Goal: Information Seeking & Learning: Learn about a topic

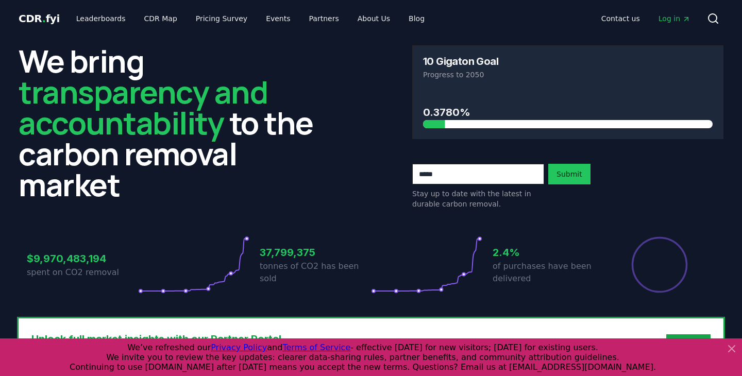
click at [732, 348] on icon at bounding box center [731, 349] width 6 height 6
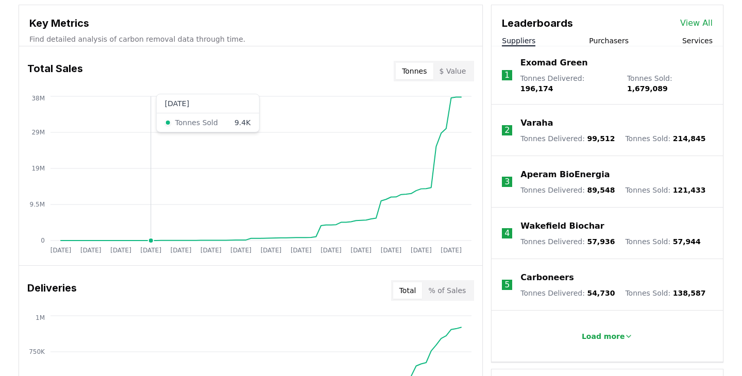
scroll to position [376, 0]
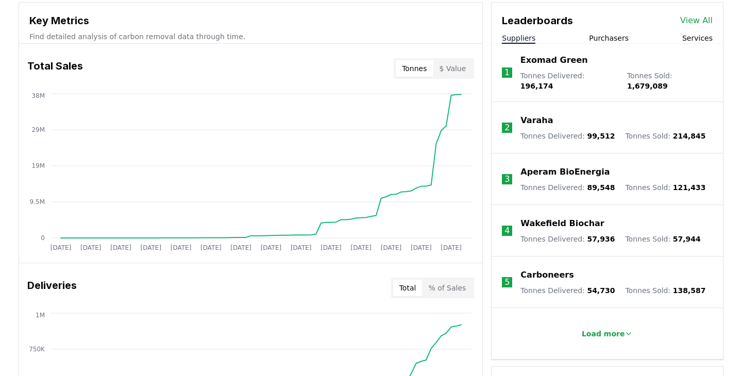
click at [450, 73] on button "$ Value" at bounding box center [452, 68] width 39 height 16
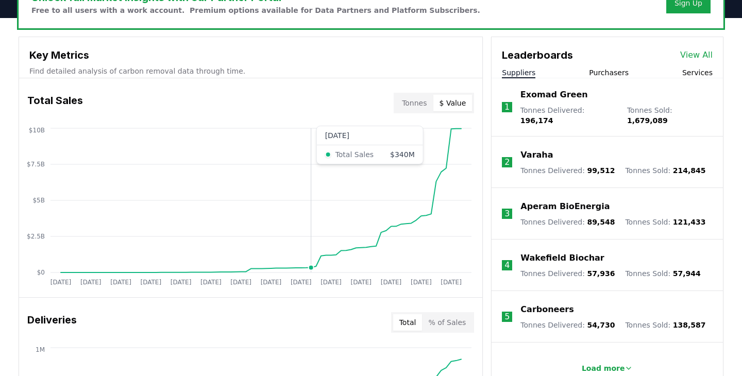
scroll to position [343, 0]
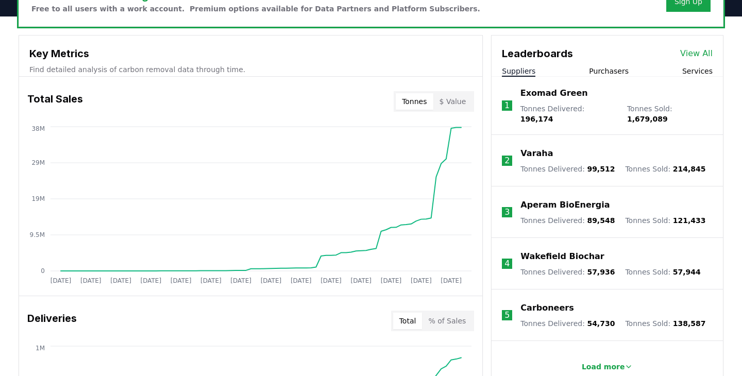
click at [416, 99] on button "Tonnes" at bounding box center [414, 101] width 37 height 16
click at [465, 100] on button "$ Value" at bounding box center [452, 101] width 39 height 16
click at [403, 112] on div "Total Sales Tonnes $ Value" at bounding box center [250, 101] width 463 height 37
click at [409, 104] on button "Tonnes" at bounding box center [414, 101] width 37 height 16
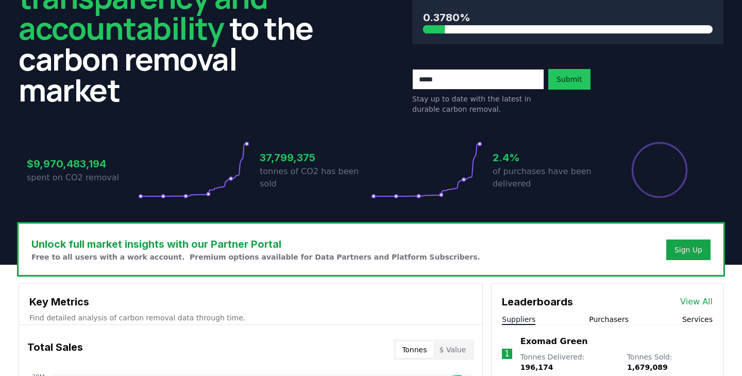
scroll to position [0, 0]
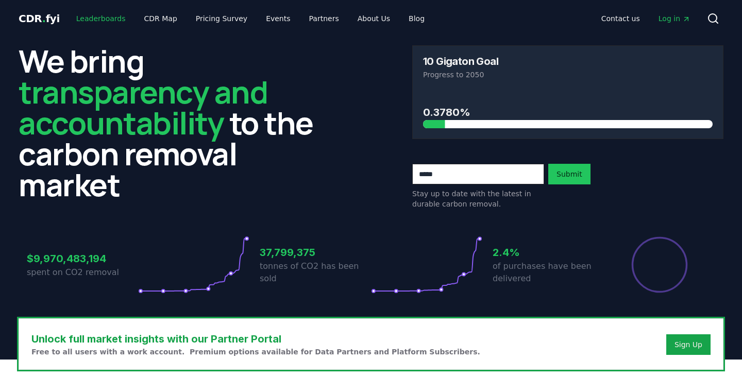
click at [112, 18] on link "Leaderboards" at bounding box center [101, 18] width 66 height 19
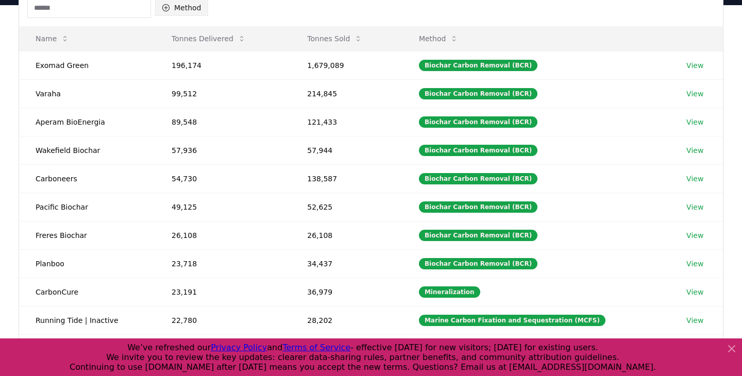
scroll to position [126, 0]
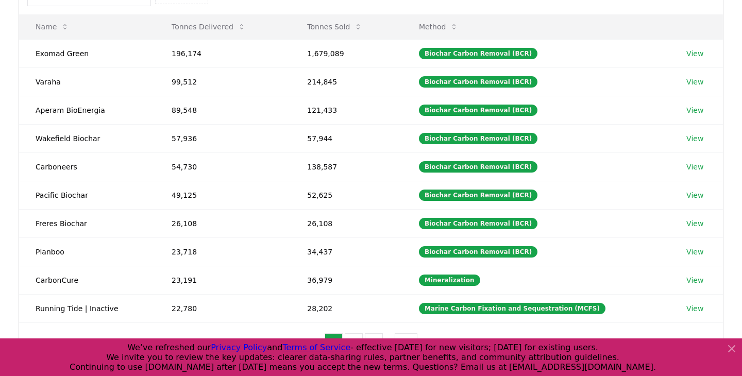
click at [732, 350] on icon at bounding box center [731, 349] width 12 height 12
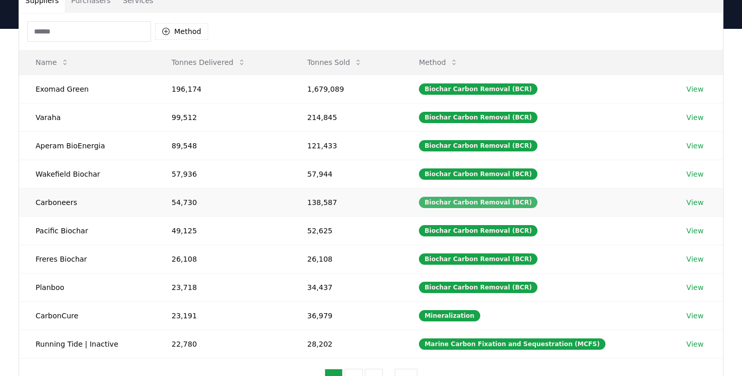
scroll to position [0, 0]
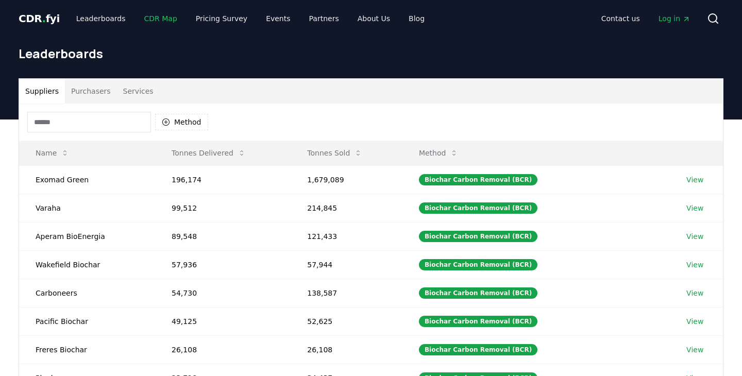
click at [147, 18] on link "CDR Map" at bounding box center [160, 18] width 49 height 19
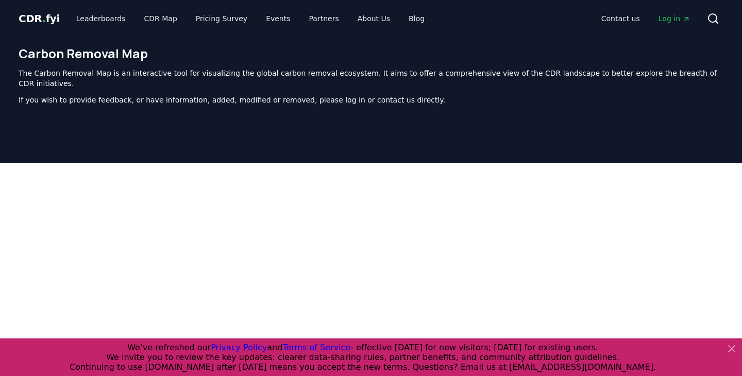
scroll to position [317, 0]
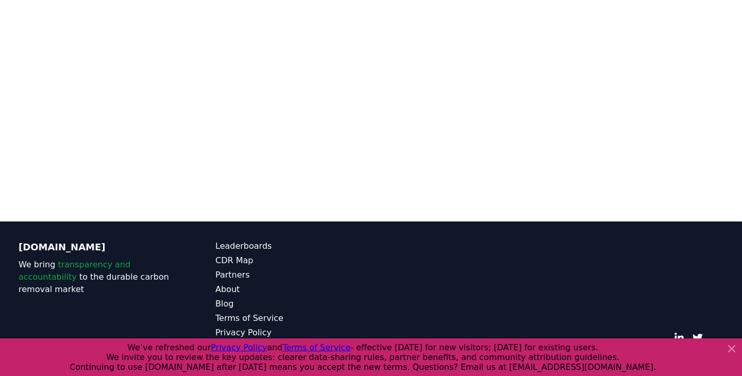
click at [730, 349] on icon at bounding box center [731, 349] width 12 height 12
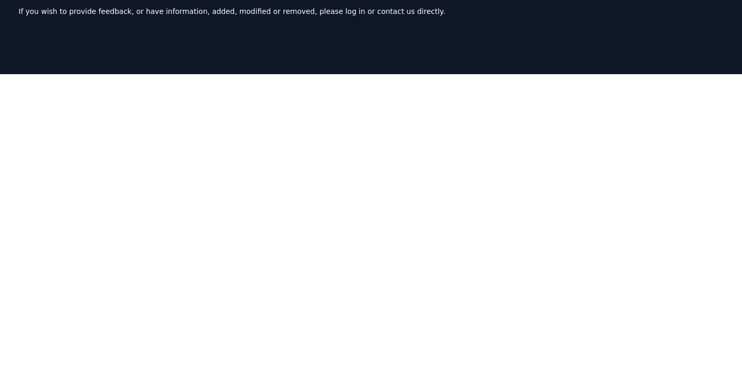
scroll to position [0, 0]
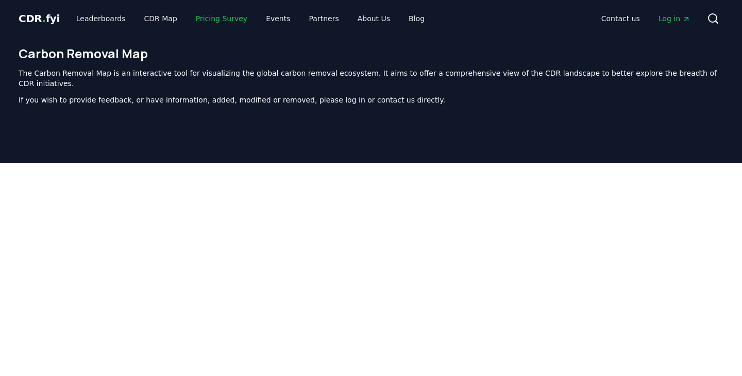
click at [202, 18] on link "Pricing Survey" at bounding box center [222, 18] width 68 height 19
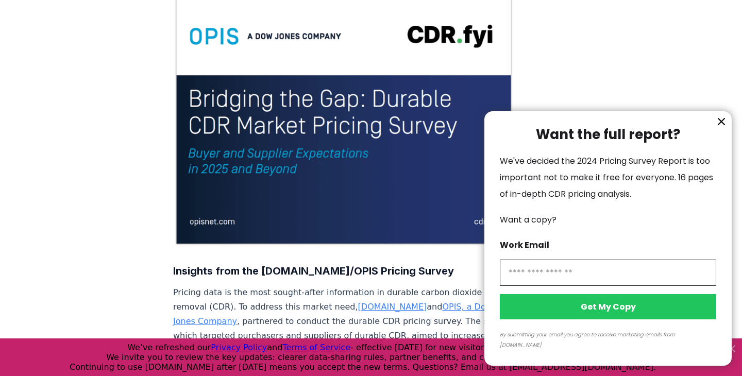
scroll to position [123, 0]
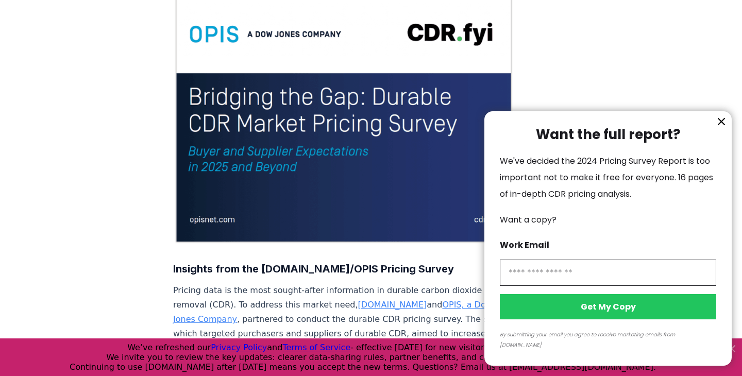
click at [719, 128] on icon "information" at bounding box center [721, 121] width 12 height 12
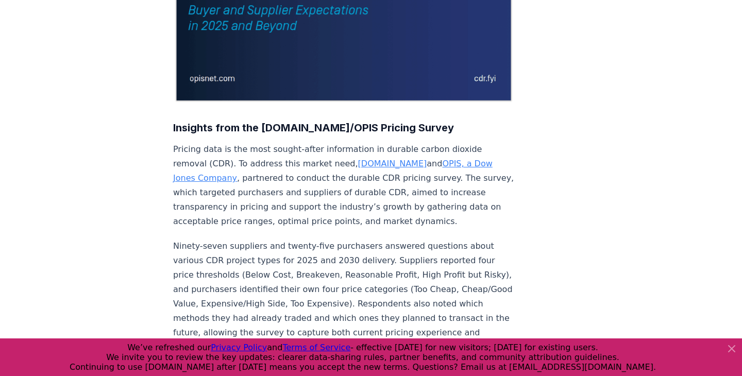
scroll to position [270, 0]
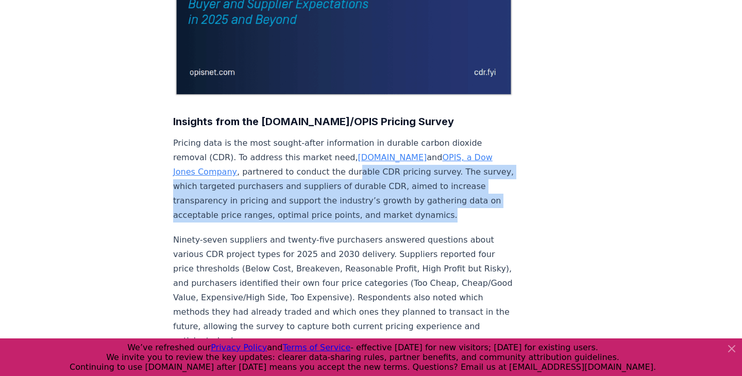
drag, startPoint x: 234, startPoint y: 171, endPoint x: 343, endPoint y: 210, distance: 115.7
click at [343, 210] on p "Pricing data is the most sought-after information in durable carbon dioxide rem…" at bounding box center [343, 179] width 341 height 87
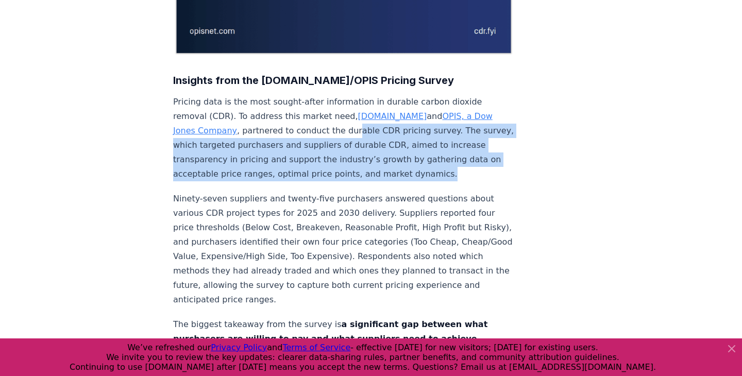
scroll to position [314, 0]
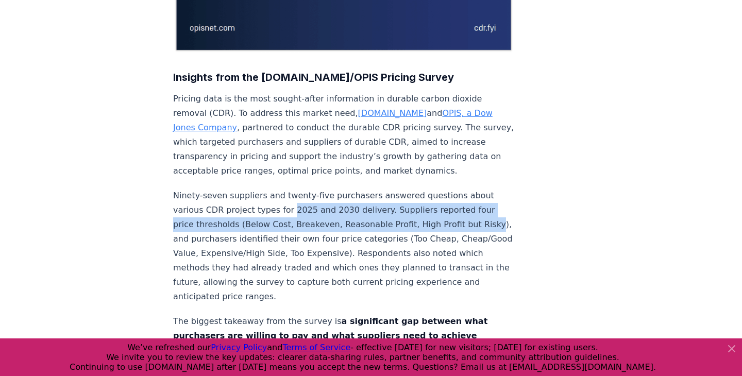
drag, startPoint x: 257, startPoint y: 207, endPoint x: 413, endPoint y: 220, distance: 156.7
click at [413, 220] on p "Ninety-seven suppliers and twenty-five purchasers answered questions about vari…" at bounding box center [343, 246] width 341 height 115
click at [730, 349] on icon at bounding box center [731, 349] width 6 height 6
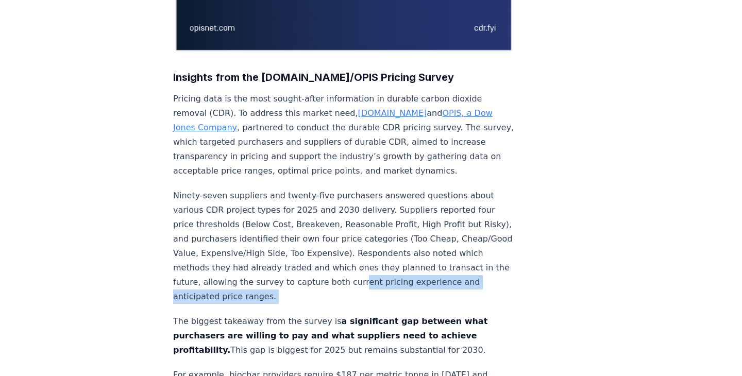
drag, startPoint x: 188, startPoint y: 283, endPoint x: 382, endPoint y: 290, distance: 194.3
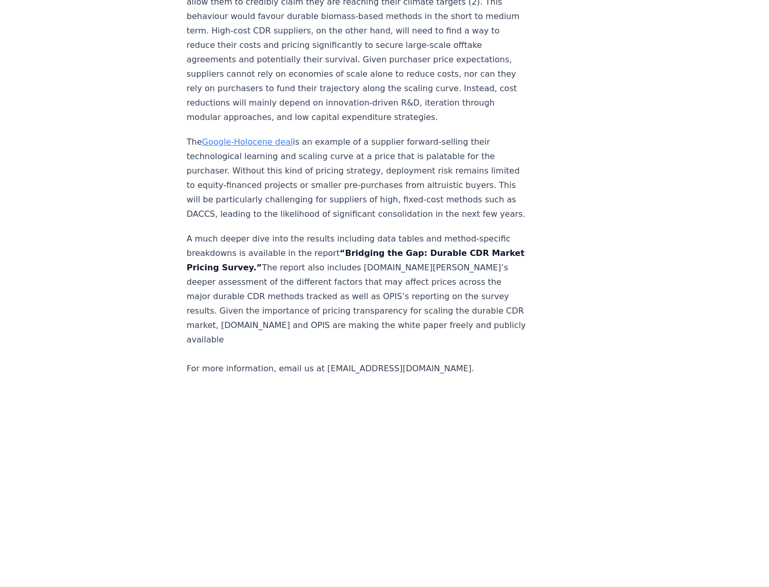
scroll to position [1902, 0]
